Goal: Task Accomplishment & Management: Manage account settings

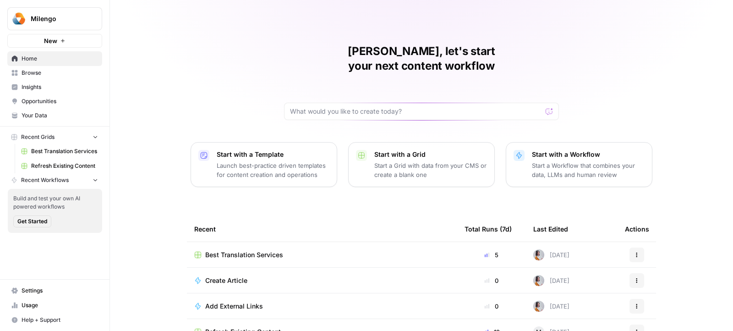
click at [70, 152] on span "Best Translation Services" at bounding box center [64, 151] width 67 height 8
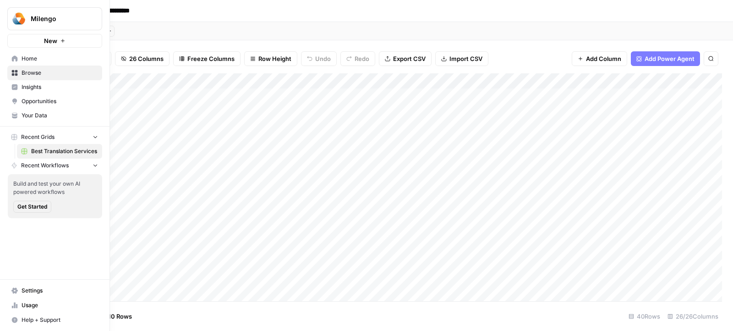
click at [42, 304] on span "Usage" at bounding box center [60, 305] width 76 height 8
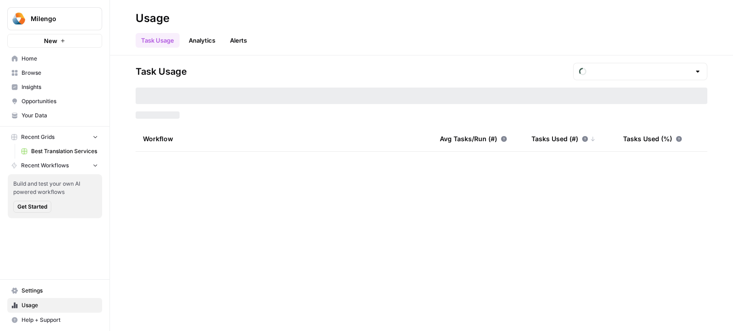
type input "September Tasks"
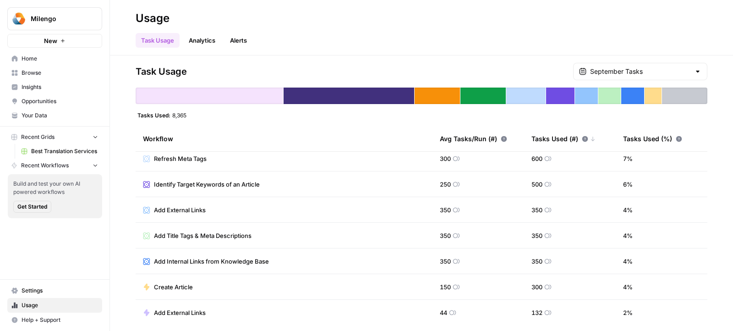
scroll to position [135, 0]
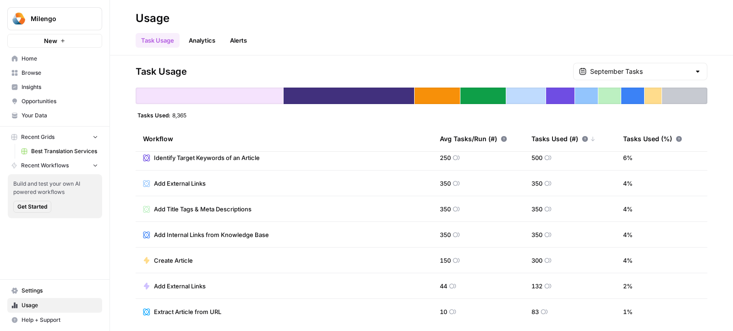
click at [212, 45] on link "Analytics" at bounding box center [202, 40] width 38 height 15
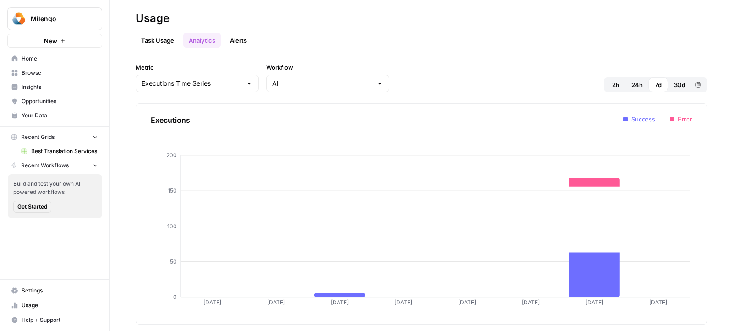
click at [250, 45] on link "Alerts" at bounding box center [238, 40] width 28 height 15
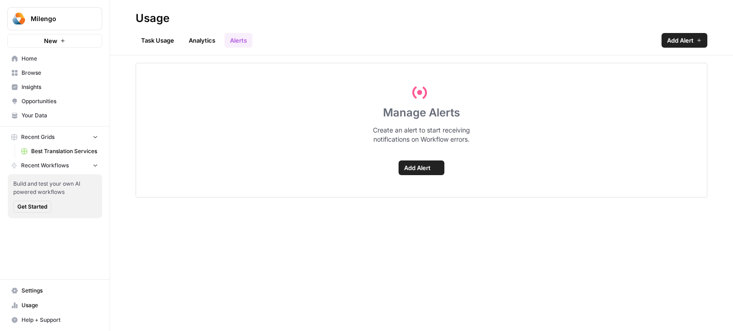
click at [206, 38] on link "Analytics" at bounding box center [202, 40] width 38 height 15
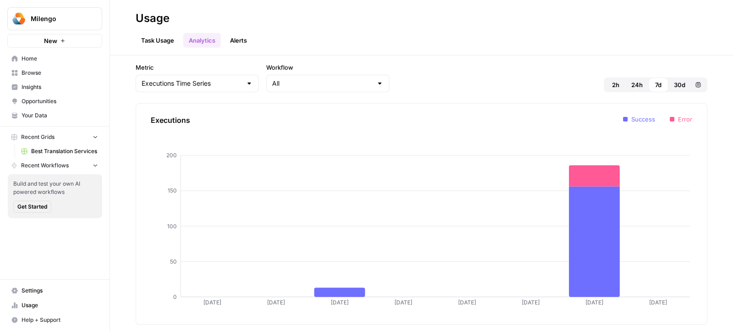
click at [160, 34] on link "Task Usage" at bounding box center [158, 40] width 44 height 15
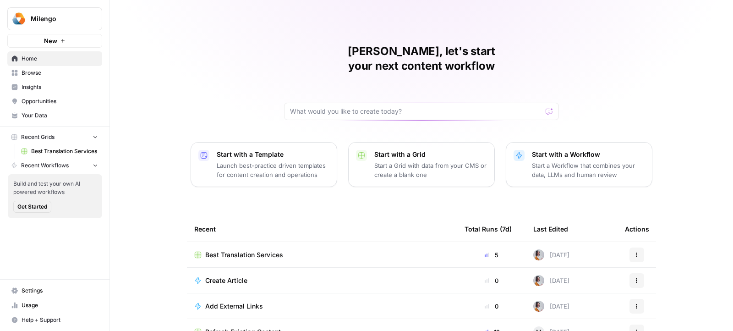
click at [65, 117] on span "Your Data" at bounding box center [60, 115] width 76 height 8
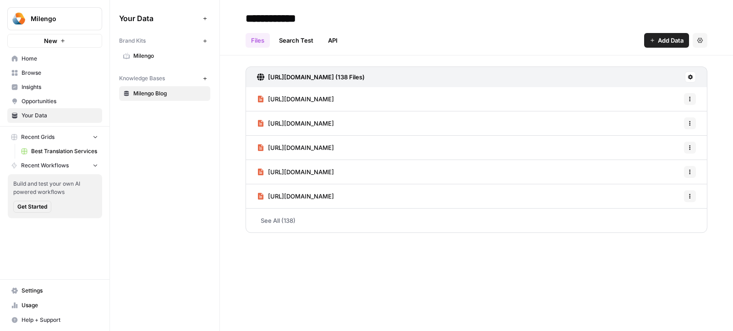
click at [158, 54] on span "Milengo" at bounding box center [169, 56] width 73 height 8
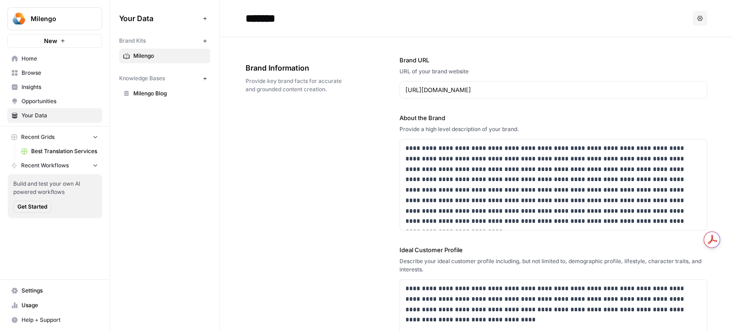
click at [697, 20] on icon "button" at bounding box center [699, 18] width 5 height 5
click at [420, 71] on div "URL of your brand website" at bounding box center [553, 71] width 308 height 8
click at [45, 17] on span "Milengo" at bounding box center [58, 18] width 55 height 9
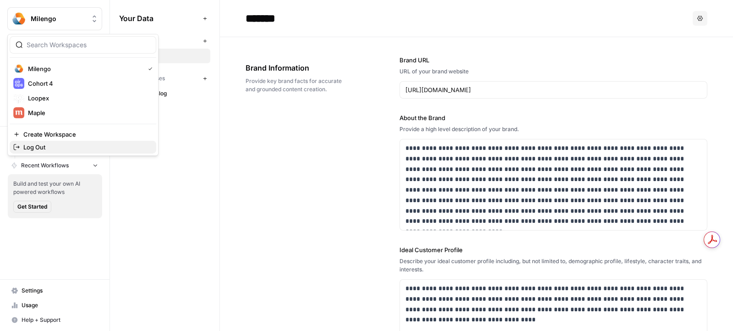
click at [61, 147] on span "Log Out" at bounding box center [85, 146] width 125 height 9
